Goal: Information Seeking & Learning: Learn about a topic

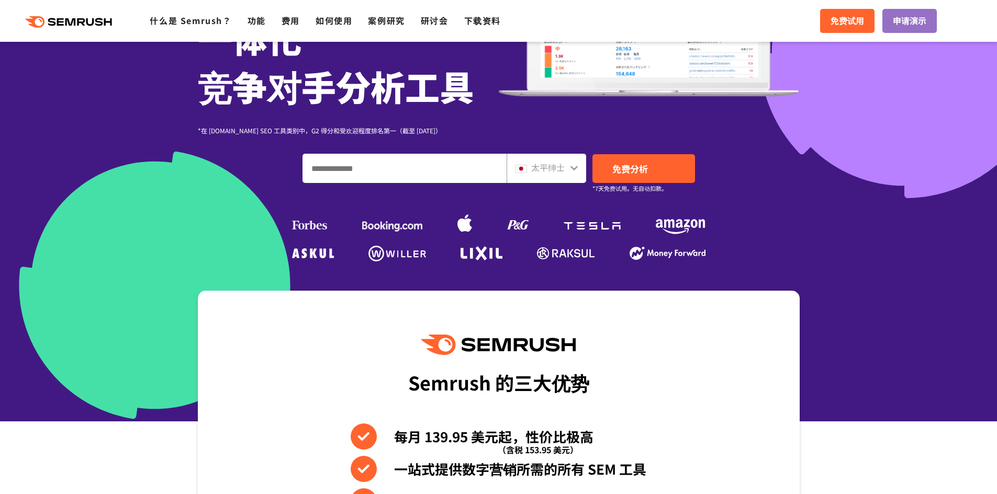
scroll to position [157, 0]
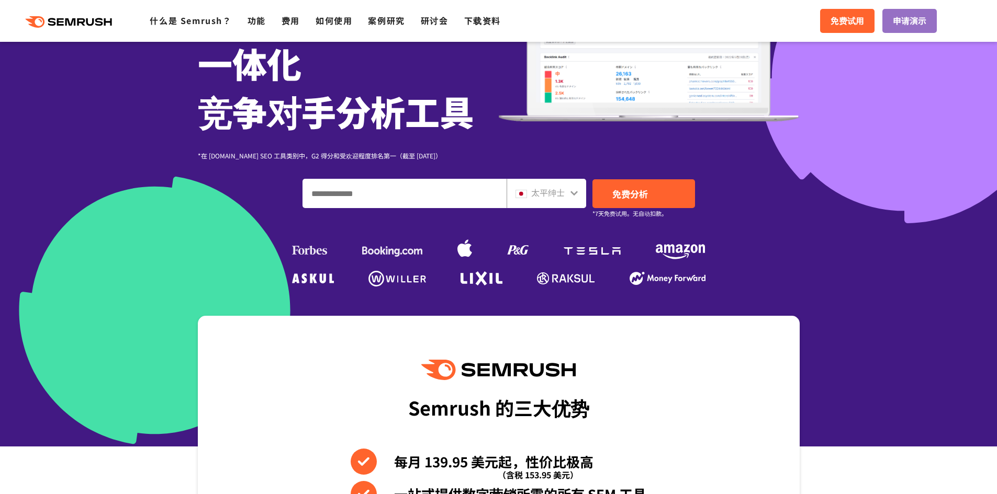
click at [411, 194] on input "输入域名、关键字或 URL" at bounding box center [404, 193] width 203 height 28
type input "**"
click at [632, 206] on link "免费分析" at bounding box center [643, 193] width 103 height 29
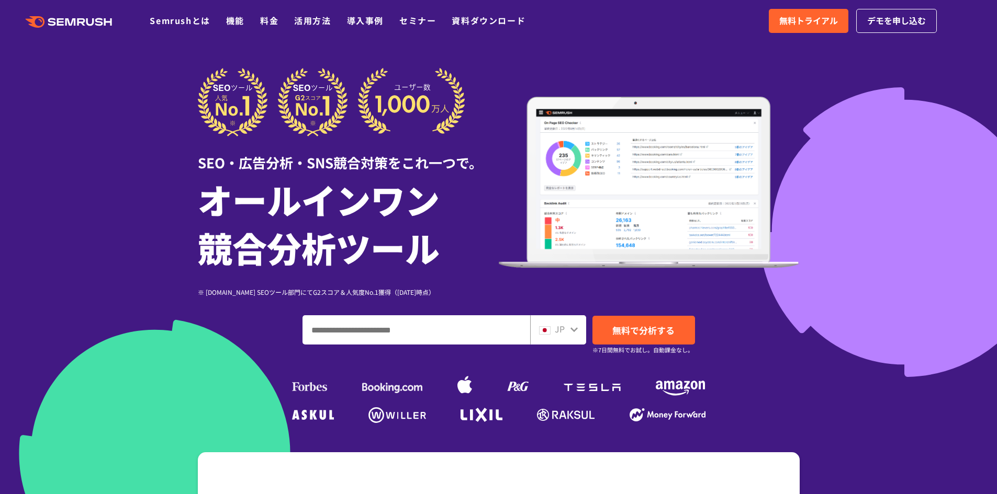
click at [473, 325] on input "ドメイン、キーワードまたはURLを入力してください" at bounding box center [416, 330] width 227 height 28
type input "**"
click at [618, 332] on span "無料で分析する" at bounding box center [643, 330] width 62 height 13
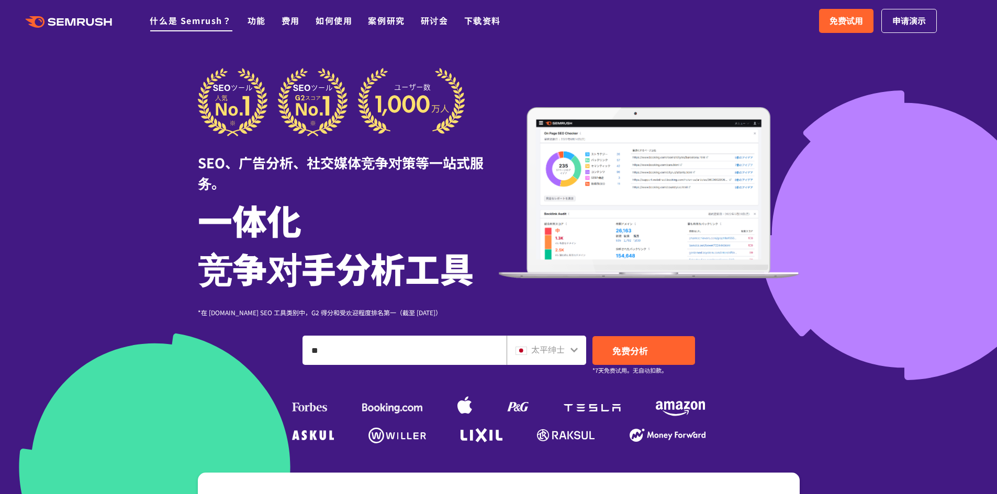
click at [182, 17] on font "什么是 Semrush？" at bounding box center [191, 20] width 82 height 13
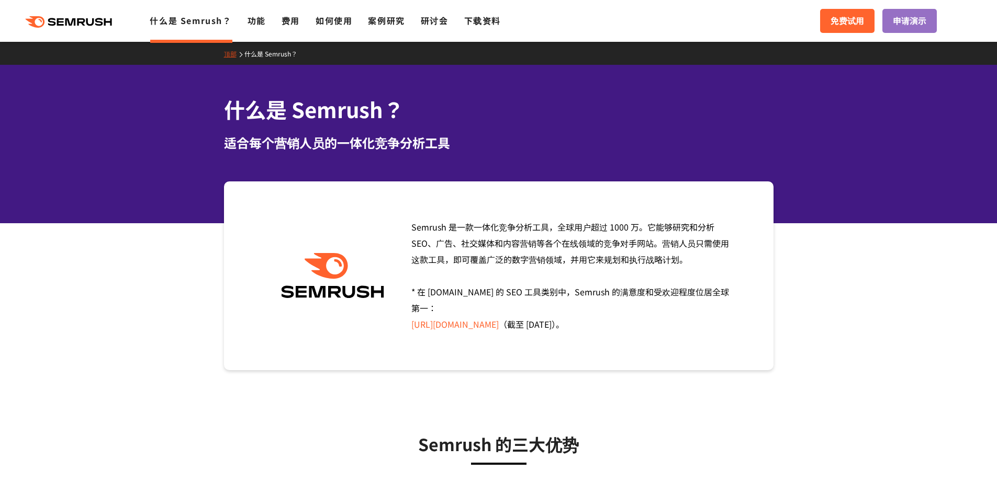
drag, startPoint x: 256, startPoint y: 25, endPoint x: 214, endPoint y: 19, distance: 42.8
click at [256, 25] on font "功能" at bounding box center [256, 20] width 18 height 13
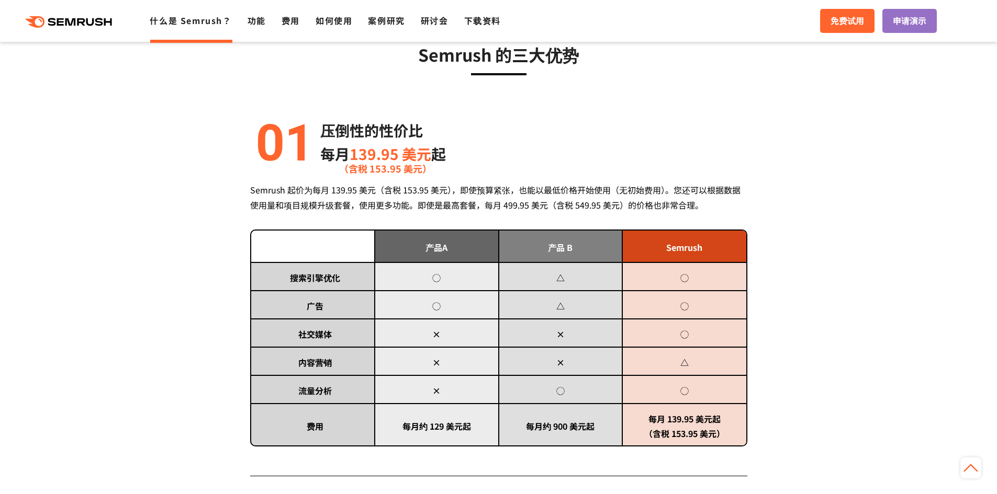
scroll to position [523, 0]
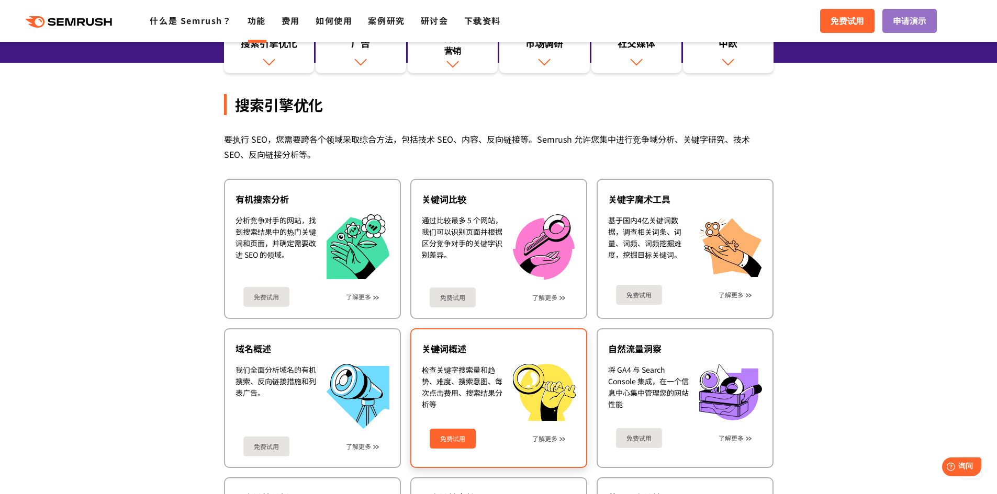
scroll to position [157, 0]
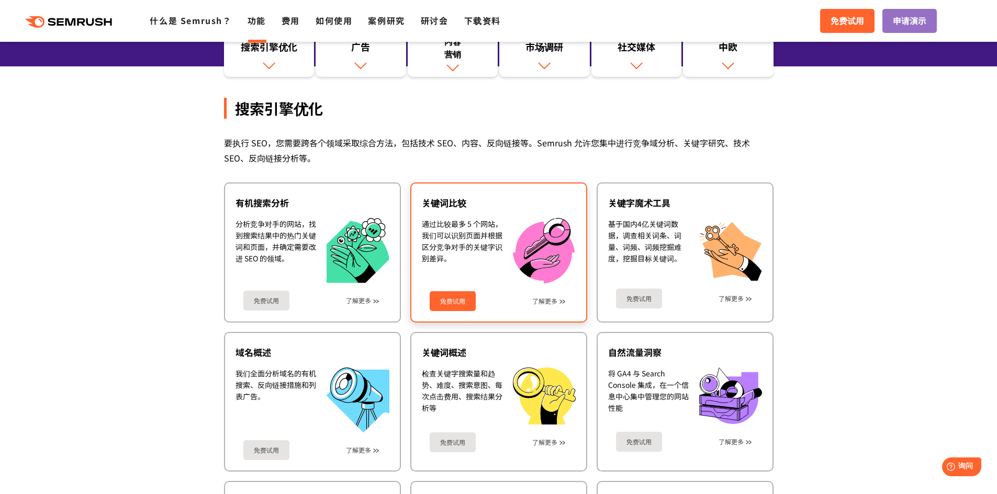
click at [462, 302] on font "免费试用" at bounding box center [452, 301] width 25 height 9
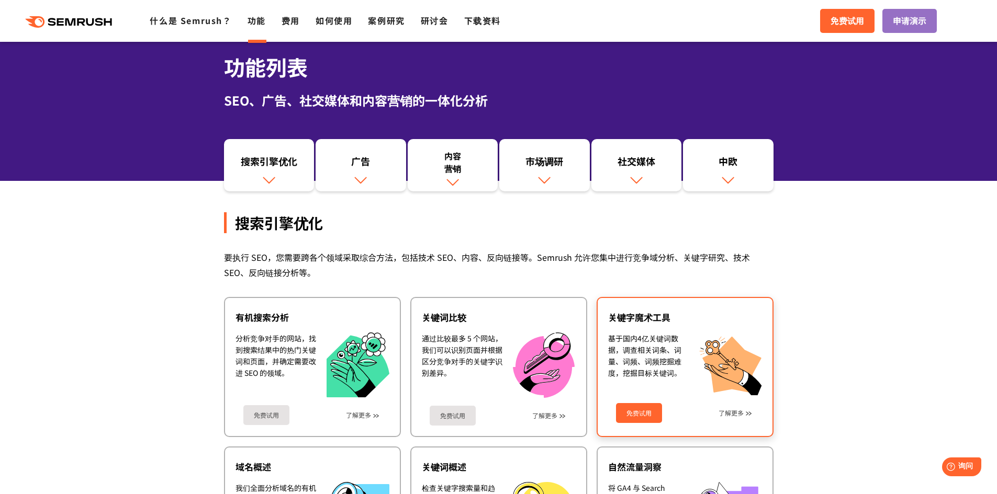
scroll to position [0, 0]
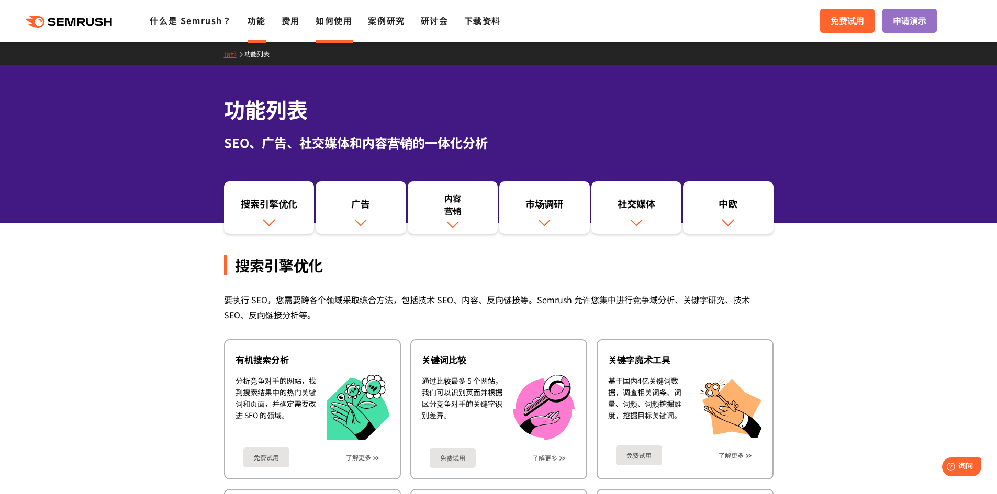
click at [321, 20] on font "如何使用" at bounding box center [333, 20] width 37 height 13
click at [344, 21] on font "如何使用" at bounding box center [333, 20] width 37 height 13
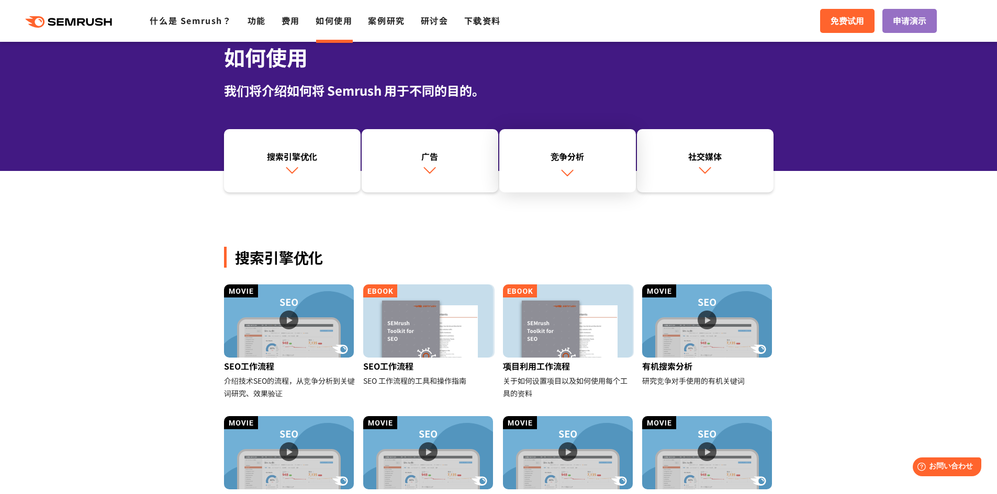
click at [569, 175] on img at bounding box center [567, 173] width 14 height 14
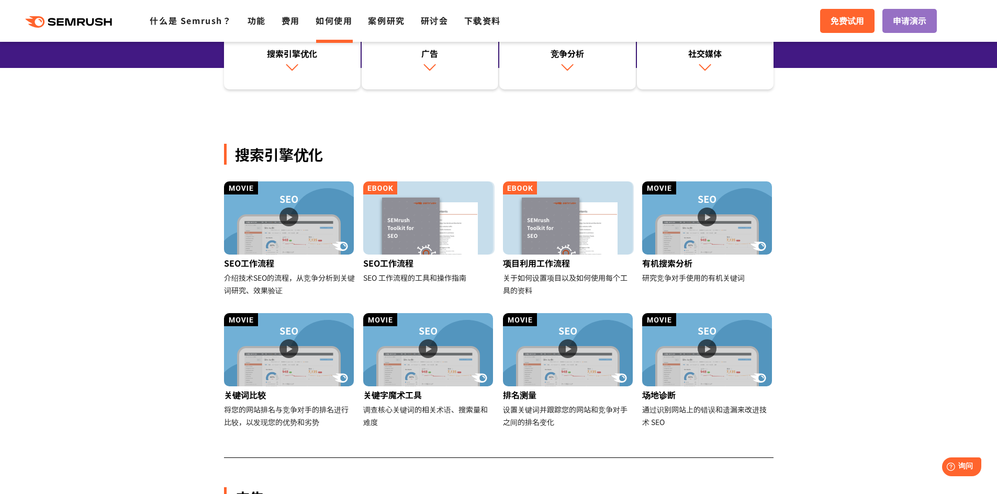
scroll to position [262, 0]
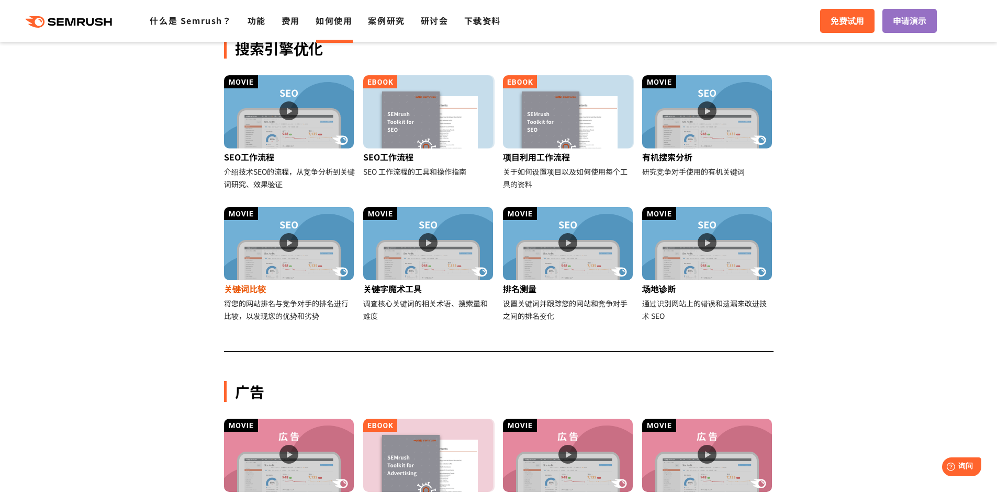
click at [294, 250] on img at bounding box center [289, 243] width 130 height 73
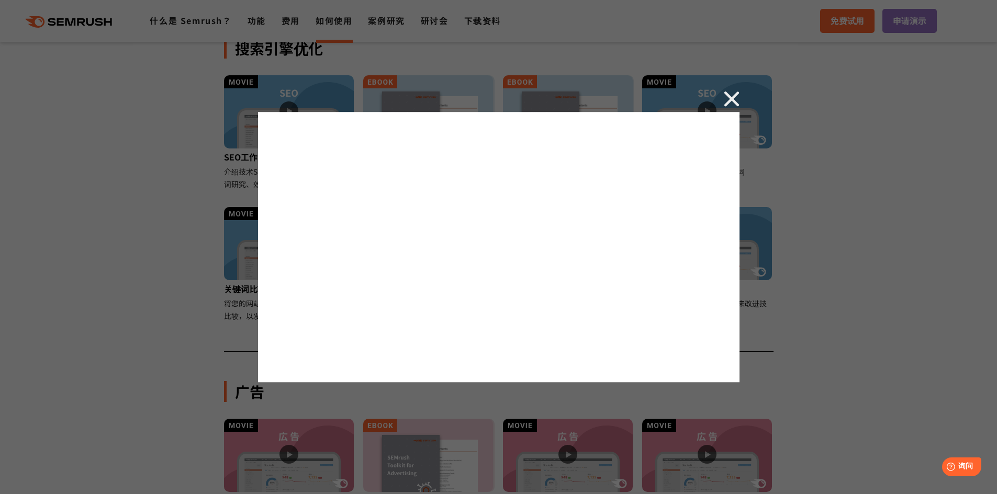
click at [732, 100] on img at bounding box center [732, 99] width 16 height 16
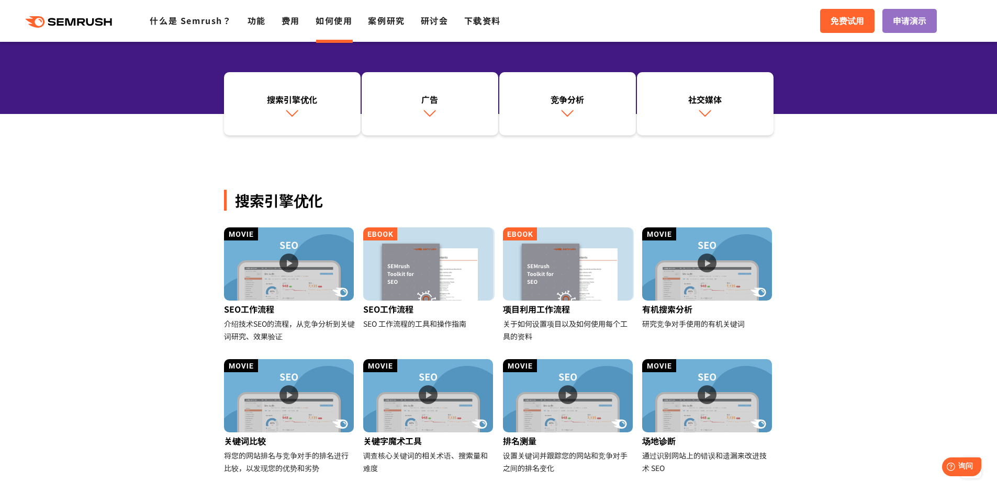
scroll to position [105, 0]
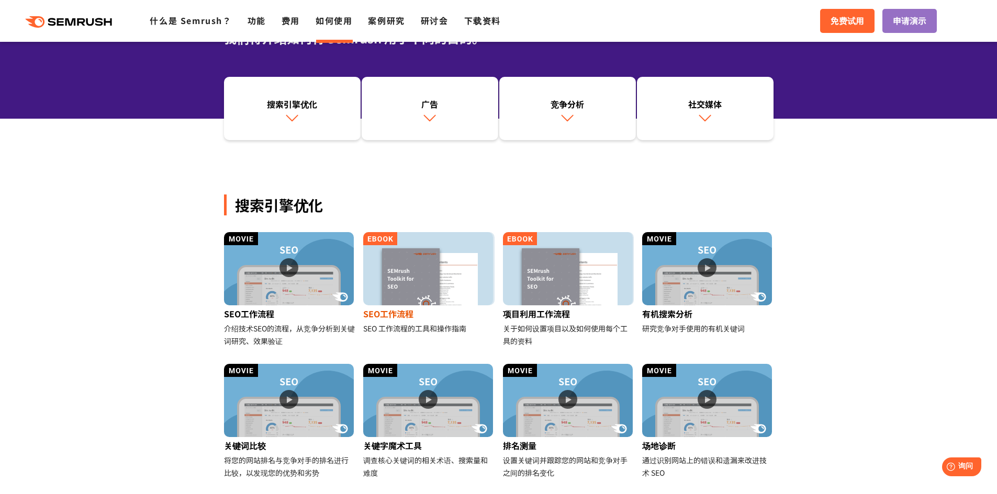
click at [411, 267] on img at bounding box center [428, 268] width 130 height 73
